Goal: Task Accomplishment & Management: Complete application form

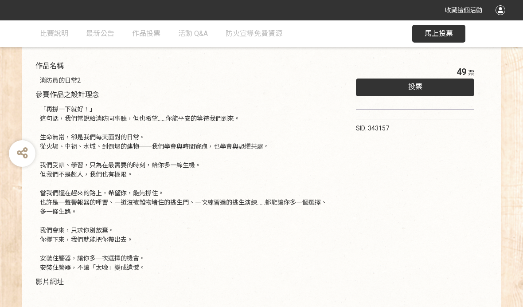
scroll to position [94, 0]
click at [429, 89] on div "投票" at bounding box center [415, 88] width 118 height 18
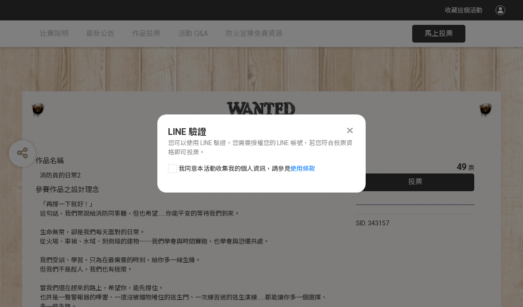
click at [173, 166] on div at bounding box center [172, 168] width 9 height 9
checkbox input "true"
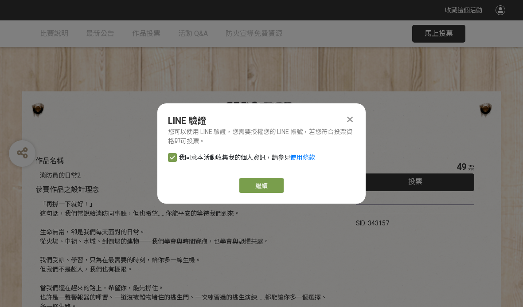
click at [280, 183] on link "繼續" at bounding box center [261, 185] width 44 height 15
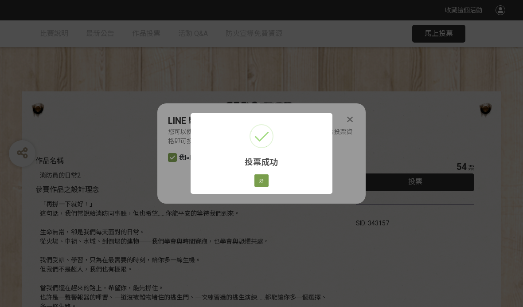
click at [265, 179] on button "好" at bounding box center [261, 180] width 14 height 12
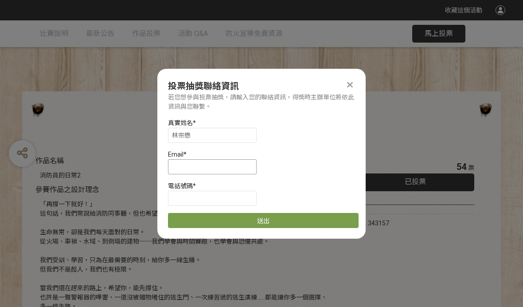
click at [234, 168] on input at bounding box center [212, 166] width 89 height 15
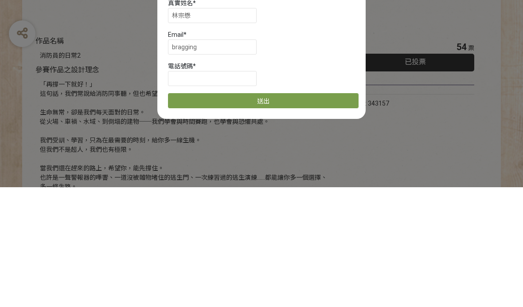
click at [199, 150] on div "Email *" at bounding box center [263, 154] width 191 height 9
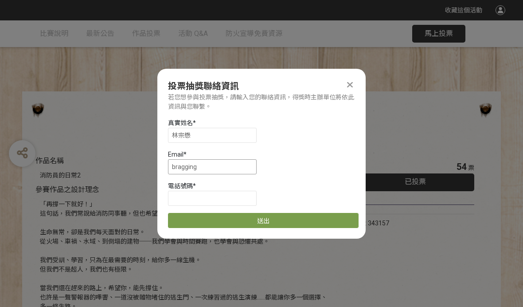
click at [213, 164] on input "bragging" at bounding box center [212, 166] width 89 height 15
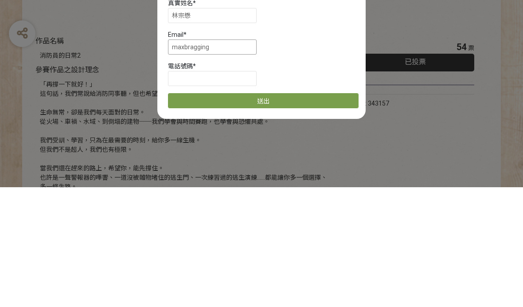
click at [234, 159] on input "maxbragging" at bounding box center [212, 166] width 89 height 15
type input "[EMAIL_ADDRESS][DOMAIN_NAME]"
click at [232, 191] on input at bounding box center [212, 198] width 89 height 15
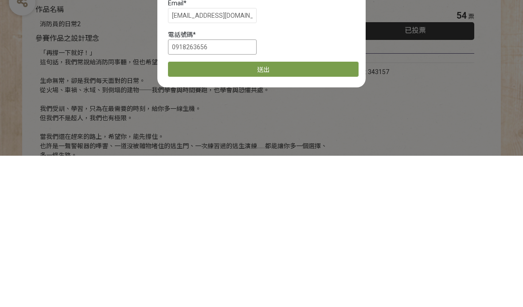
type input "0918263656"
click at [306, 213] on button "送出" at bounding box center [263, 220] width 191 height 15
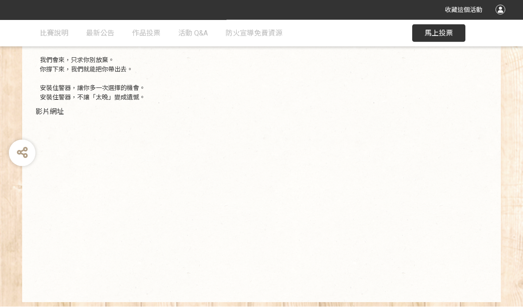
scroll to position [264, 0]
